Goal: Task Accomplishment & Management: Manage account settings

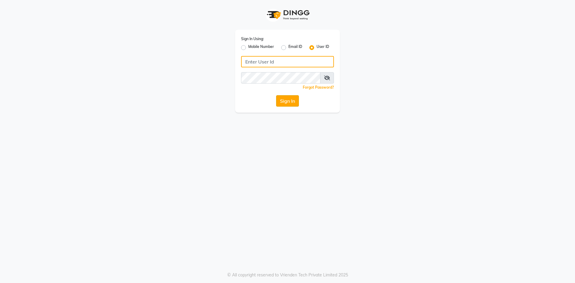
type input "e3832-01"
click at [298, 99] on button "Sign In" at bounding box center [287, 100] width 23 height 11
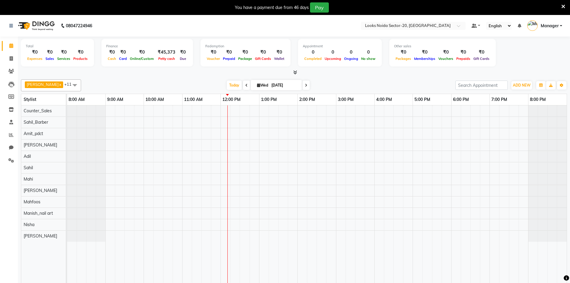
click at [563, 7] on div "You have a payment due from 46 days Pay" at bounding box center [285, 7] width 570 height 15
click at [563, 7] on icon at bounding box center [564, 6] width 4 height 5
